Goal: Transaction & Acquisition: Download file/media

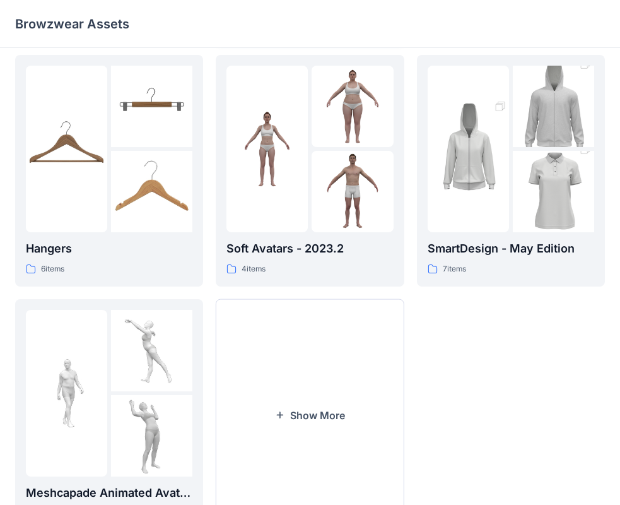
scroll to position [314, 0]
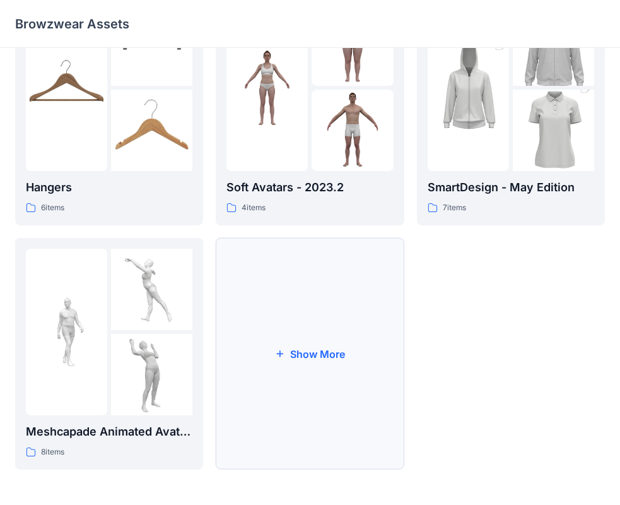
click at [339, 367] on button "Show More" at bounding box center [310, 354] width 188 height 232
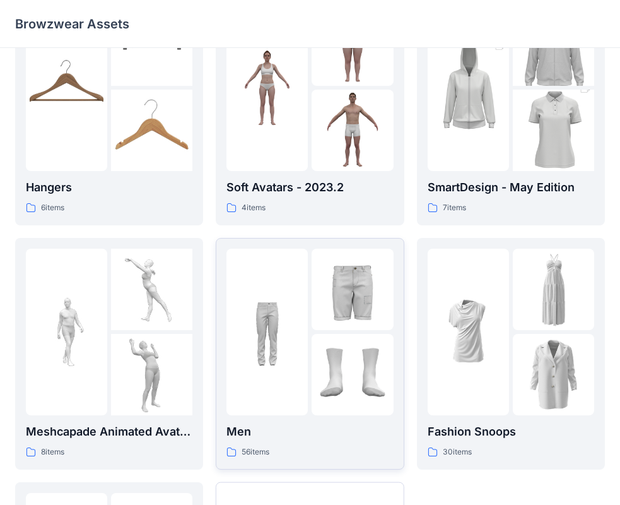
click at [309, 432] on p "Men" at bounding box center [310, 432] width 167 height 18
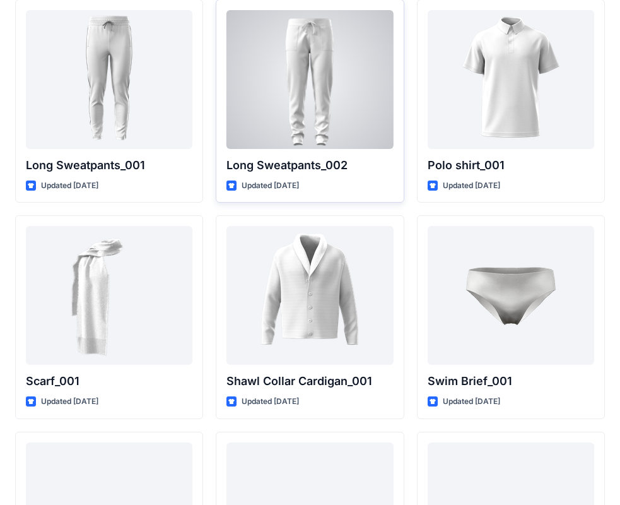
scroll to position [2831, 0]
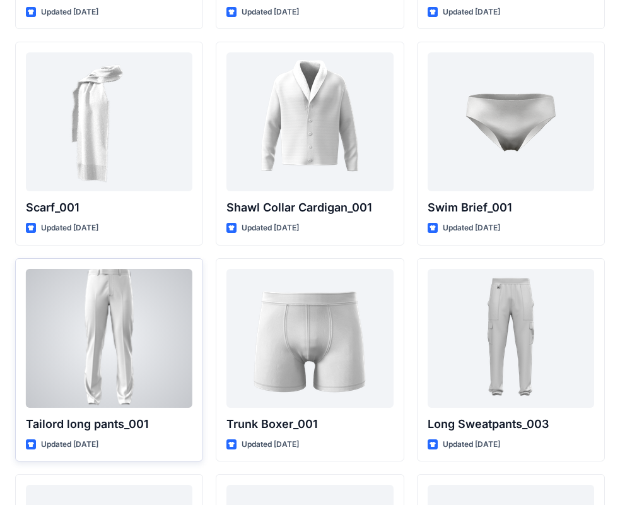
click at [147, 325] on div at bounding box center [109, 338] width 167 height 139
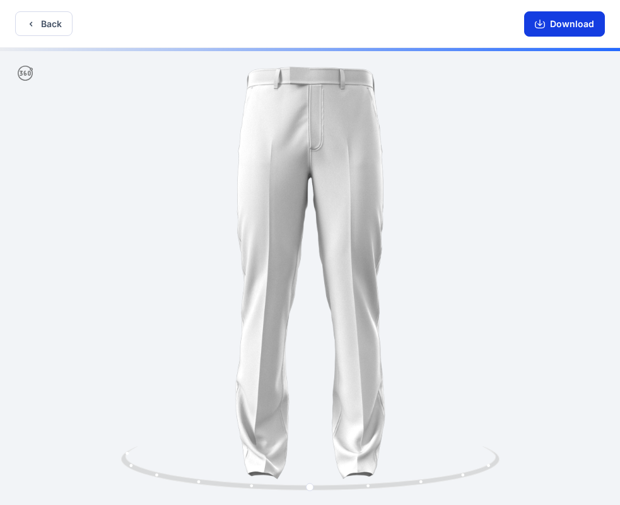
click at [572, 27] on button "Download" at bounding box center [564, 23] width 81 height 25
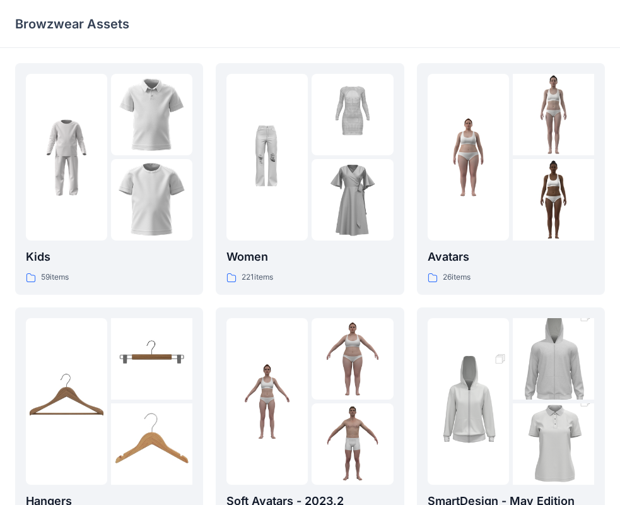
scroll to position [314, 0]
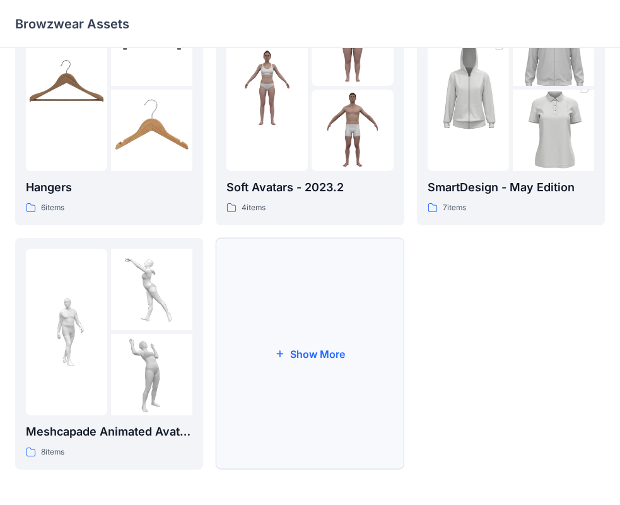
click at [329, 329] on button "Show More" at bounding box center [310, 354] width 188 height 232
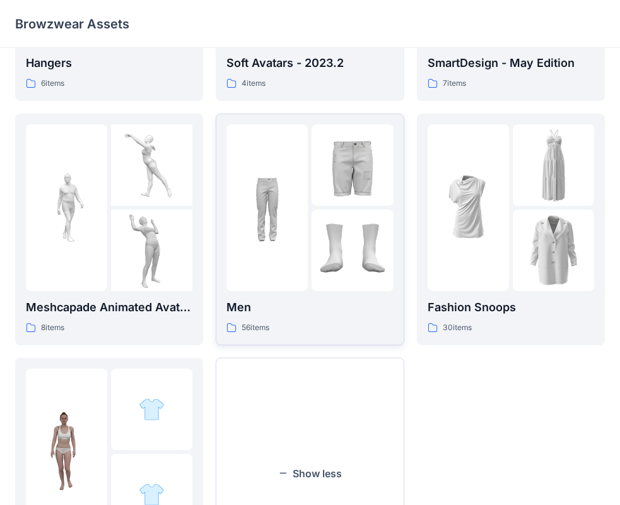
scroll to position [431, 0]
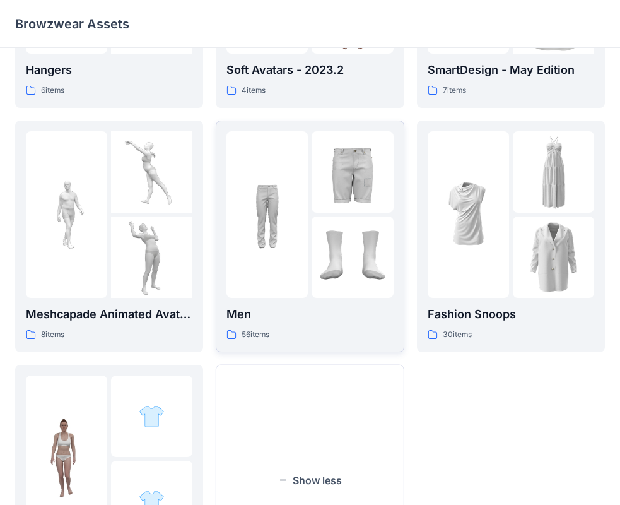
click at [302, 292] on div at bounding box center [267, 214] width 81 height 167
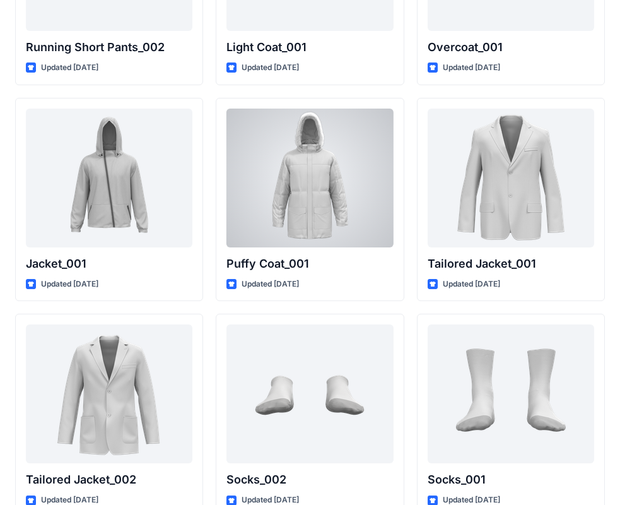
scroll to position [3478, 0]
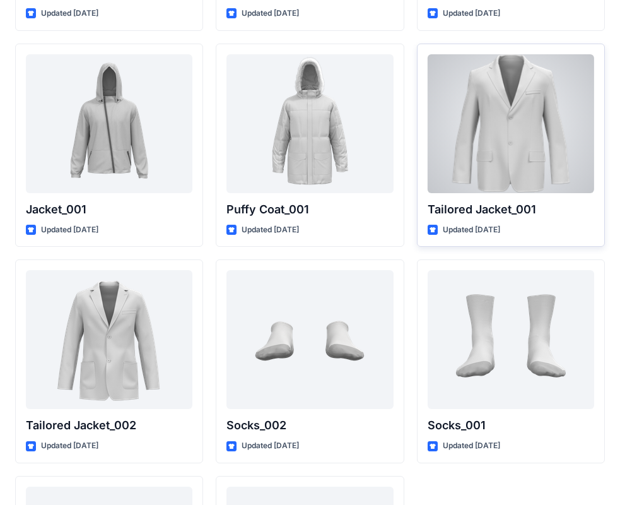
click at [500, 146] on div at bounding box center [511, 123] width 167 height 139
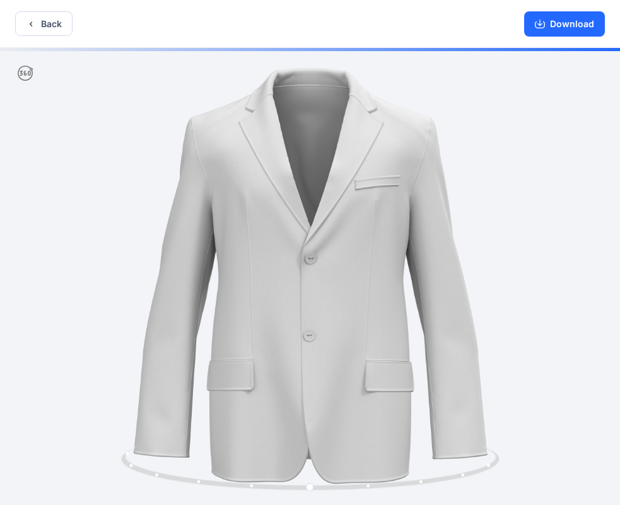
click at [450, 213] on div at bounding box center [310, 277] width 620 height 459
drag, startPoint x: 470, startPoint y: 268, endPoint x: 483, endPoint y: 245, distance: 26.0
click at [470, 259] on div at bounding box center [310, 277] width 620 height 459
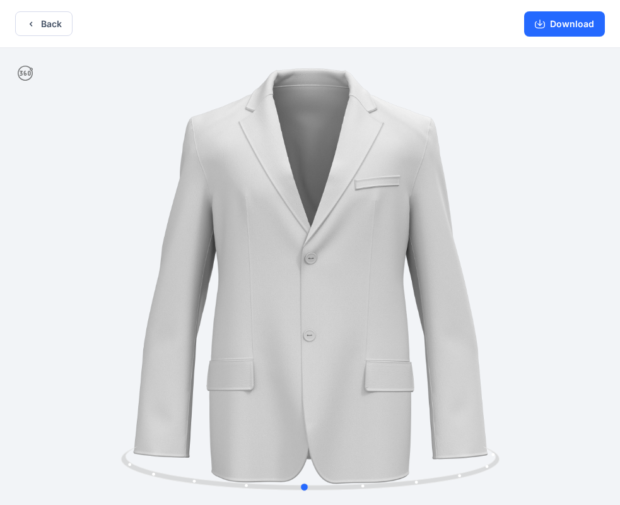
drag, startPoint x: 464, startPoint y: 249, endPoint x: 459, endPoint y: 209, distance: 40.0
click at [459, 209] on div at bounding box center [310, 277] width 620 height 459
click at [29, 11] on div "Back Download" at bounding box center [310, 24] width 620 height 48
click at [33, 21] on icon "button" at bounding box center [31, 24] width 10 height 10
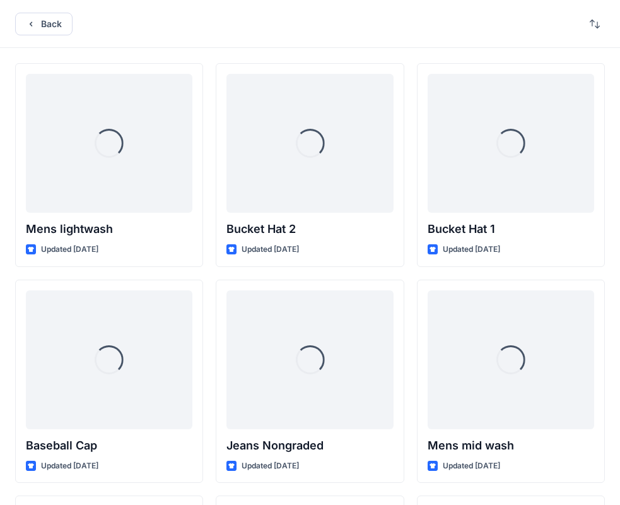
scroll to position [3478, 0]
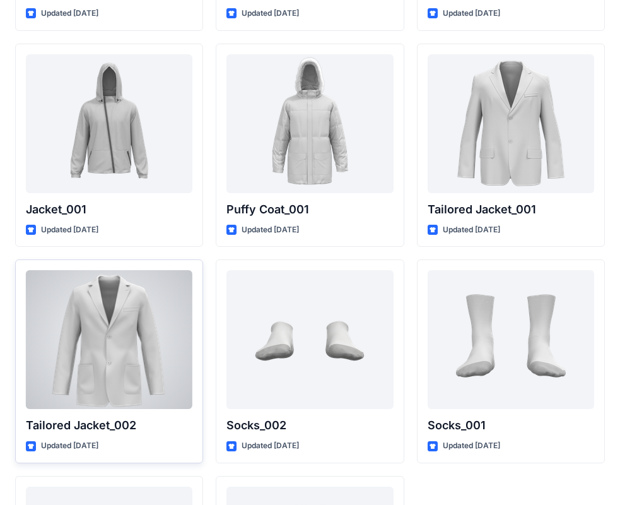
click at [155, 383] on div at bounding box center [109, 339] width 167 height 139
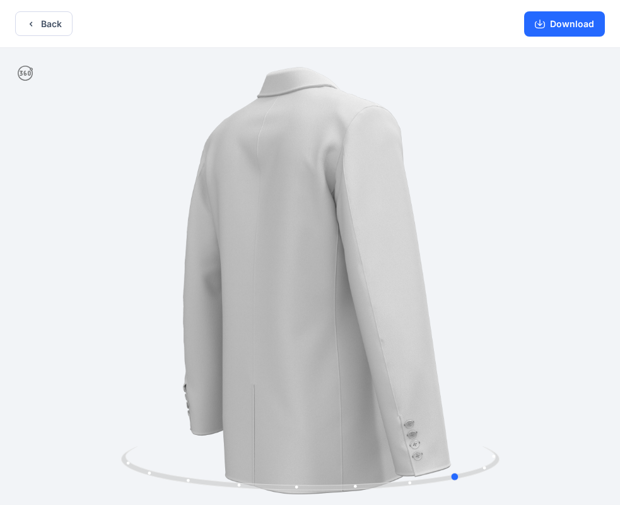
drag, startPoint x: 409, startPoint y: 203, endPoint x: 559, endPoint y: 223, distance: 151.4
click at [559, 223] on div at bounding box center [310, 277] width 620 height 459
click at [51, 25] on button "Back" at bounding box center [43, 23] width 57 height 25
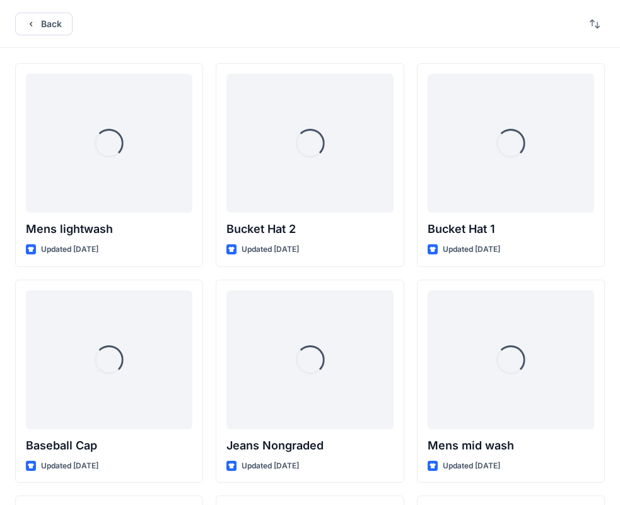
scroll to position [3478, 0]
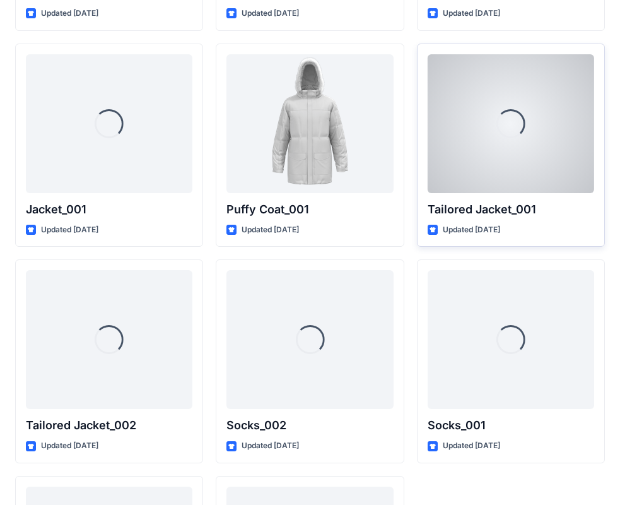
click at [535, 207] on p "Tailored Jacket_001" at bounding box center [511, 210] width 167 height 18
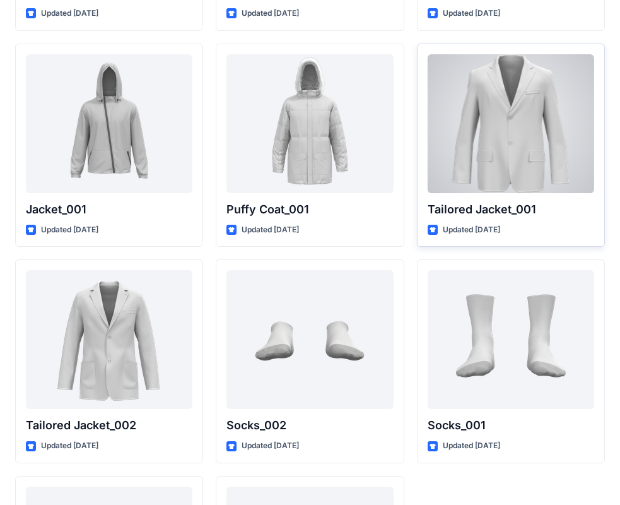
click at [517, 162] on div at bounding box center [511, 123] width 167 height 139
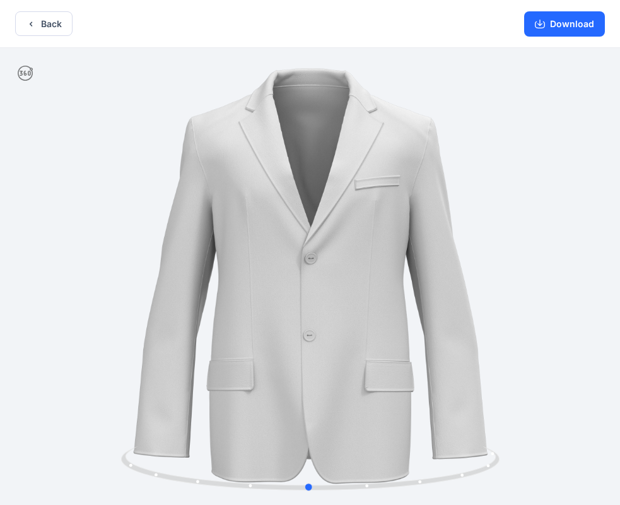
drag, startPoint x: 398, startPoint y: 237, endPoint x: 396, endPoint y: 247, distance: 10.2
click at [396, 247] on div at bounding box center [310, 277] width 620 height 459
click at [578, 25] on button "Download" at bounding box center [564, 23] width 81 height 25
click at [42, 21] on button "Back" at bounding box center [43, 23] width 57 height 25
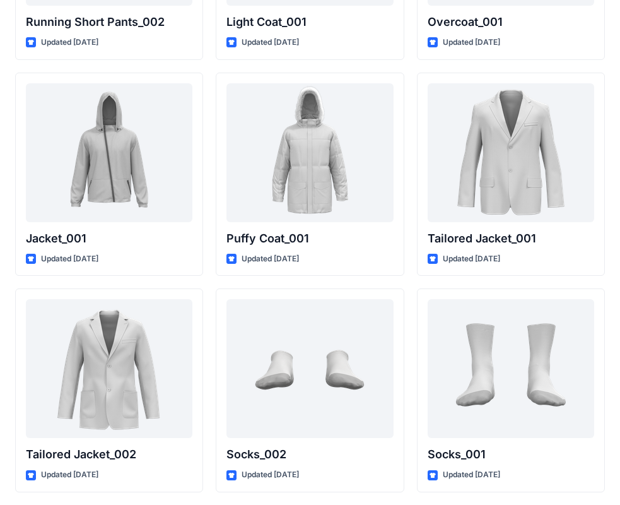
scroll to position [3415, 0]
